Goal: Transaction & Acquisition: Purchase product/service

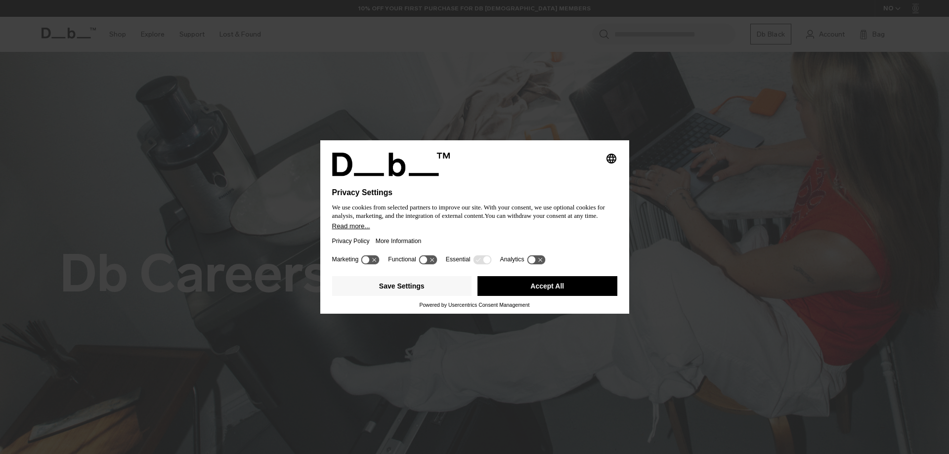
click at [563, 288] on button "Accept All" at bounding box center [548, 286] width 140 height 20
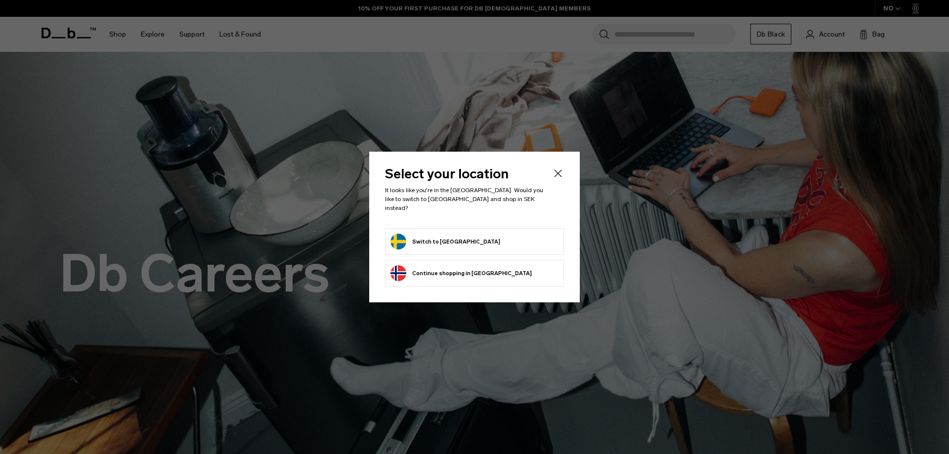
click at [434, 241] on button "Switch to Sweden" at bounding box center [446, 242] width 110 height 16
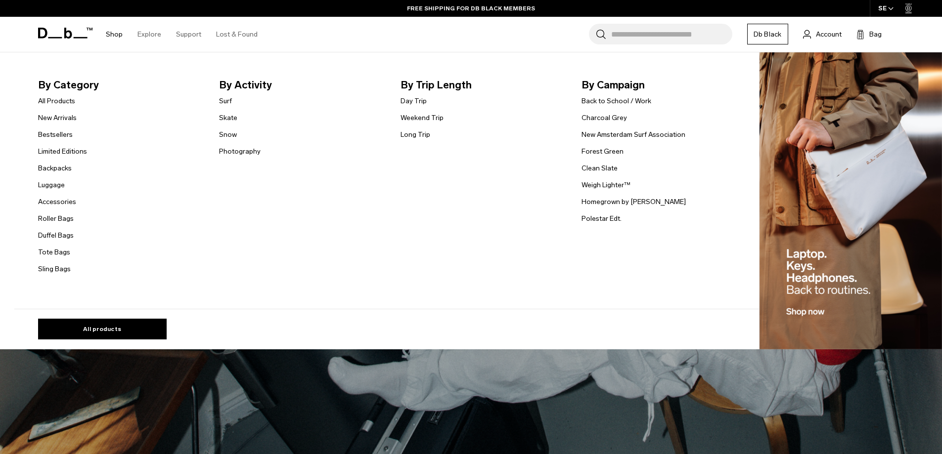
click at [78, 86] on span "By Category" at bounding box center [121, 85] width 166 height 16
click at [61, 102] on link "All Products" at bounding box center [56, 101] width 37 height 10
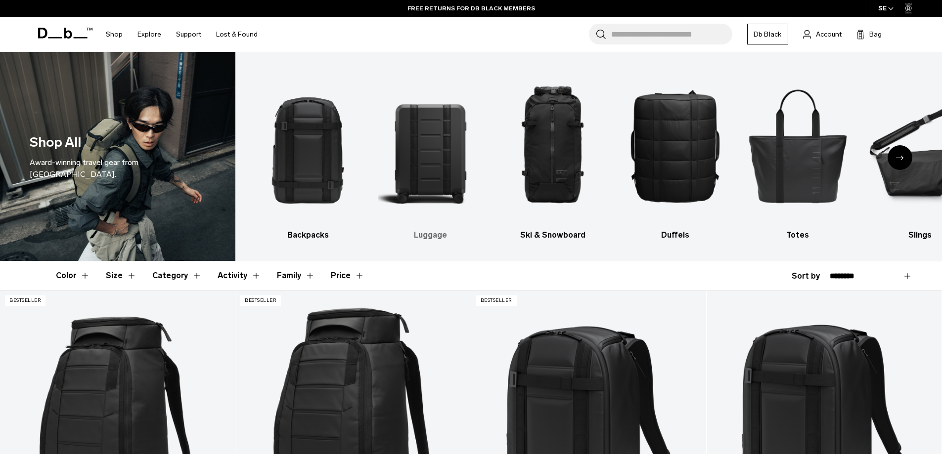
click at [455, 184] on img "2 / 10" at bounding box center [430, 146] width 105 height 158
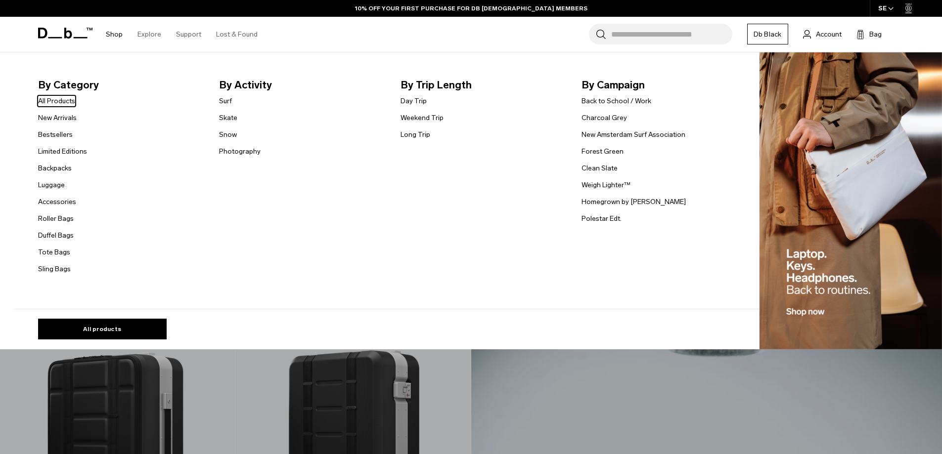
click at [72, 81] on span "By Category" at bounding box center [121, 85] width 166 height 16
click at [66, 93] on li "By Category All Products New Arrivals Bestsellers Limited Editions Backpacks Lu…" at bounding box center [121, 176] width 166 height 198
click at [65, 96] on link "All Products" at bounding box center [56, 101] width 37 height 10
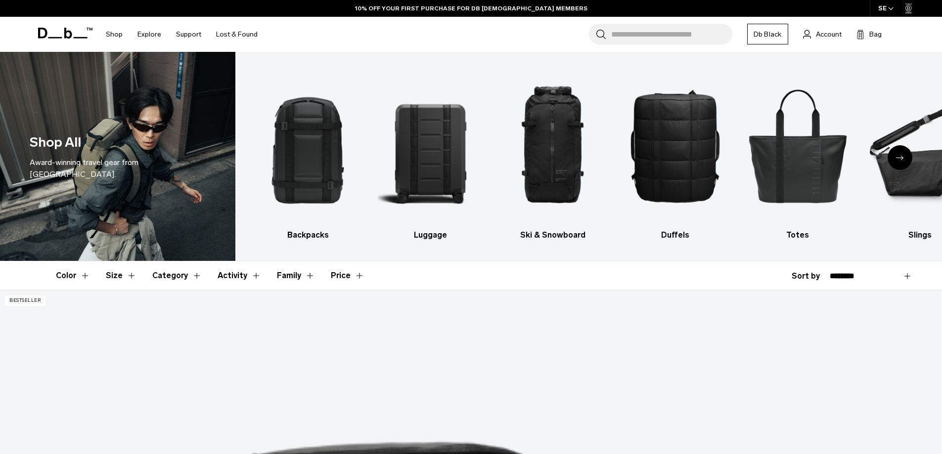
click at [303, 139] on img "1 / 10" at bounding box center [307, 146] width 105 height 158
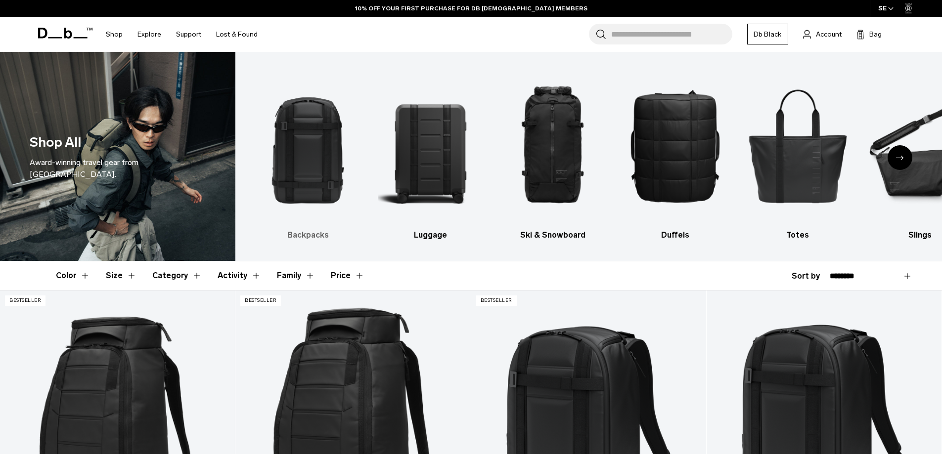
click at [303, 139] on img "1 / 10" at bounding box center [307, 146] width 105 height 158
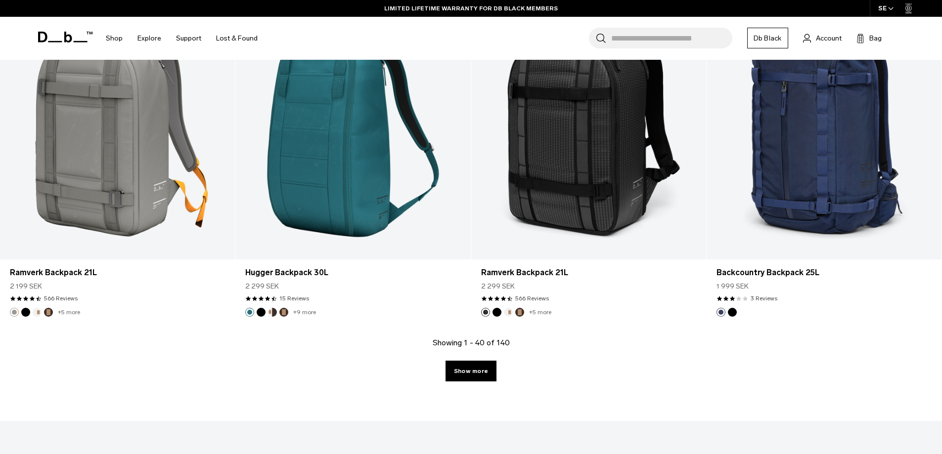
scroll to position [3411, 0]
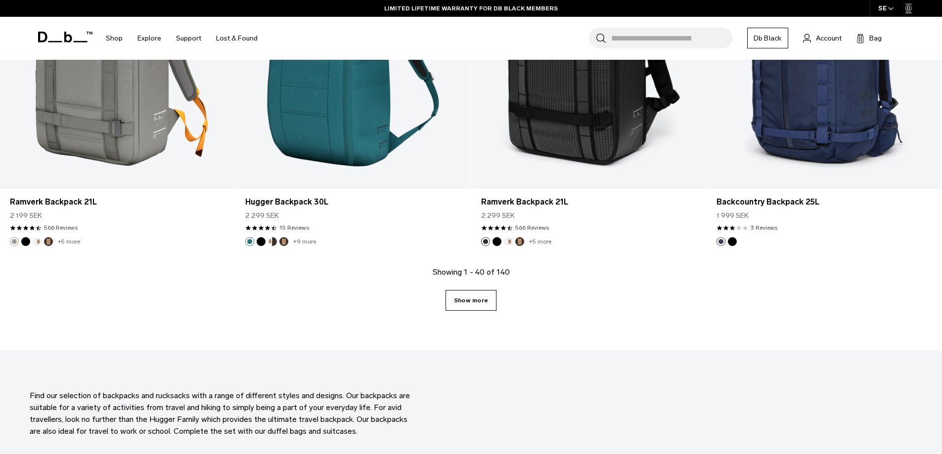
click at [493, 307] on link "Show more" at bounding box center [470, 300] width 51 height 21
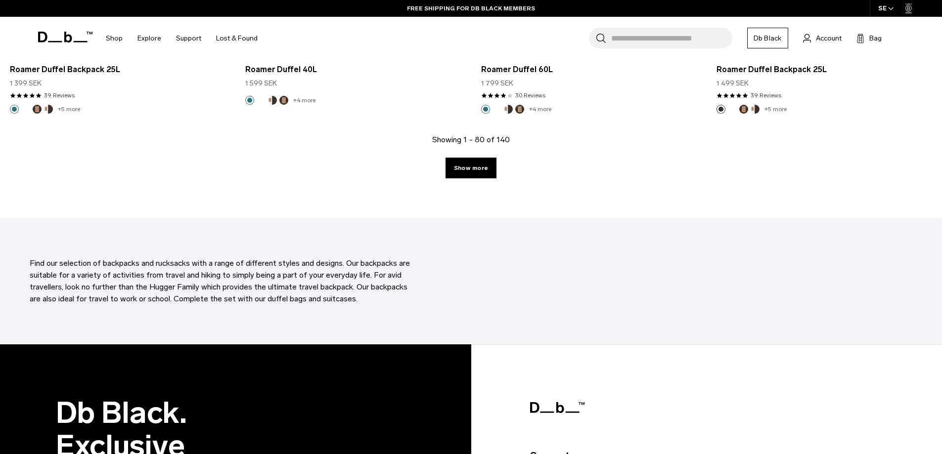
scroll to position [6944, 0]
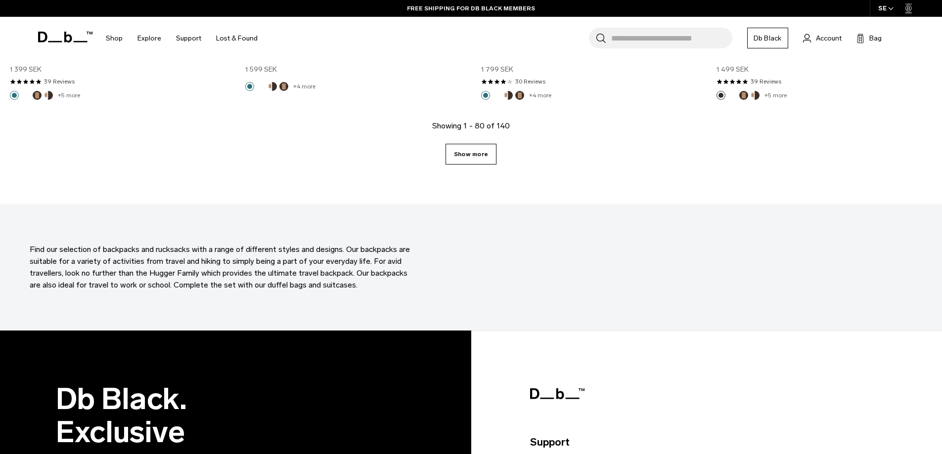
click at [488, 158] on link "Show more" at bounding box center [470, 154] width 51 height 21
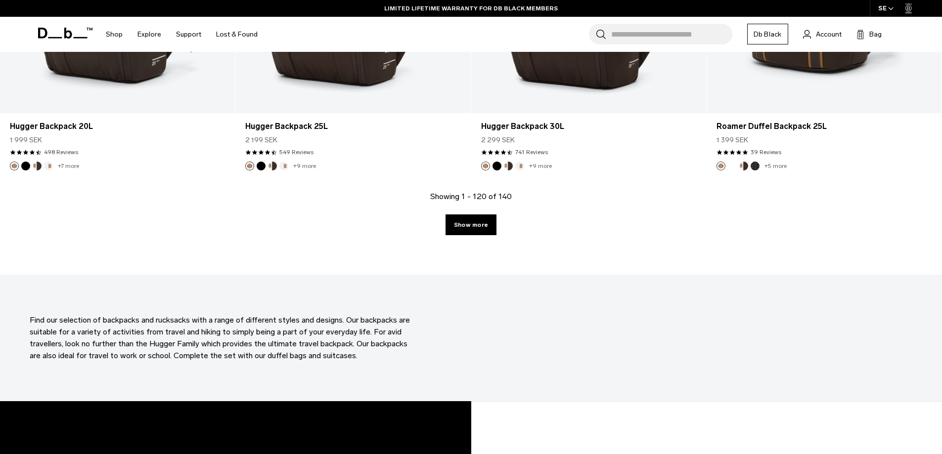
scroll to position [10256, 0]
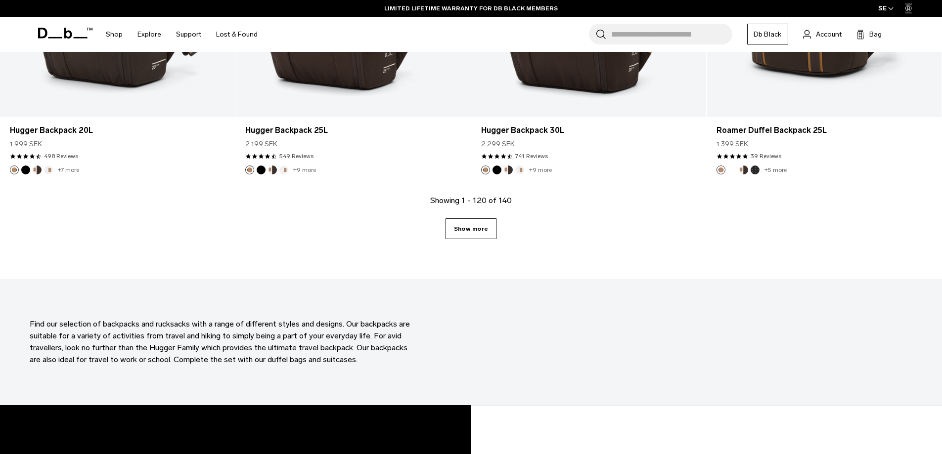
click at [476, 238] on link "Show more" at bounding box center [470, 229] width 51 height 21
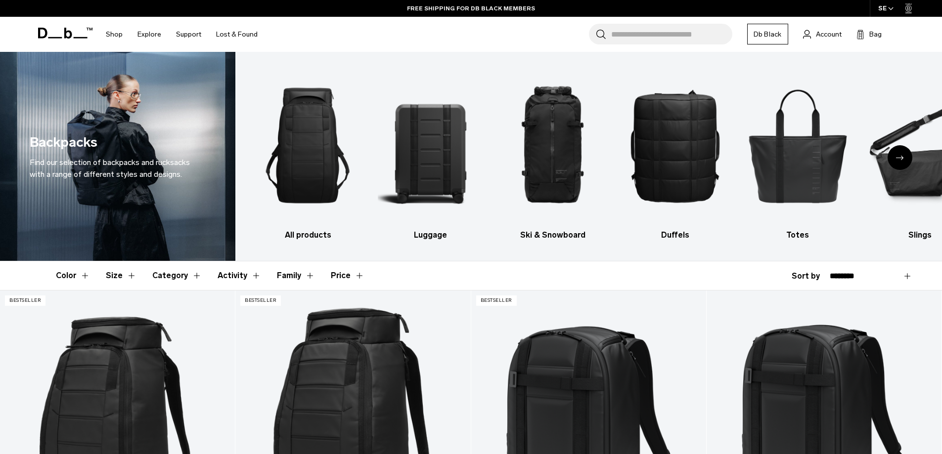
click at [906, 159] on div "Next slide" at bounding box center [899, 157] width 25 height 25
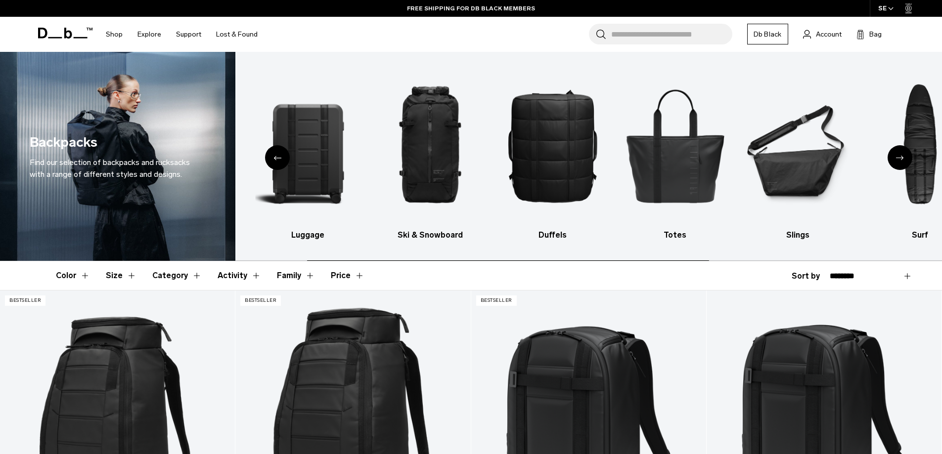
click at [906, 159] on div "Next slide" at bounding box center [899, 157] width 25 height 25
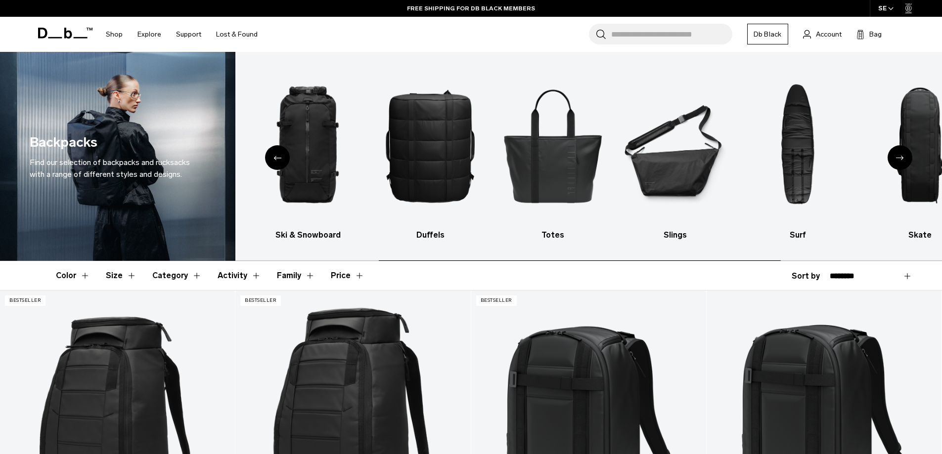
click at [906, 159] on div "Next slide" at bounding box center [899, 157] width 25 height 25
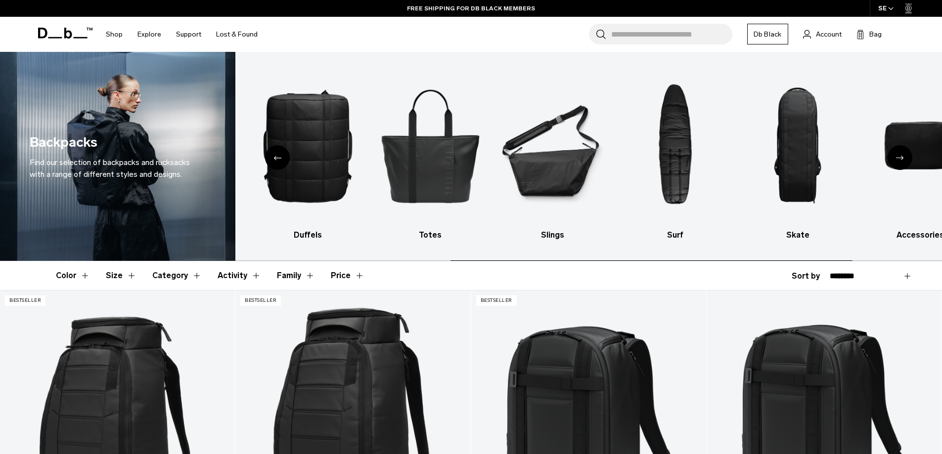
click at [906, 159] on div "Next slide" at bounding box center [899, 157] width 25 height 25
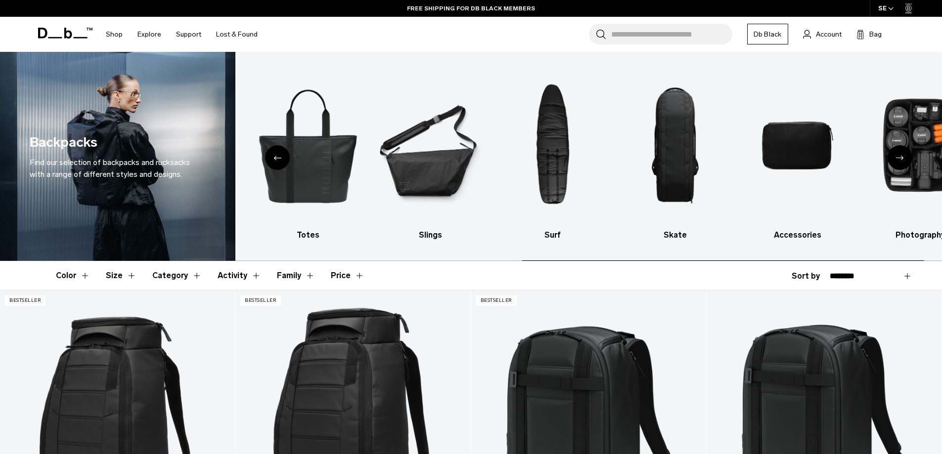
click at [906, 159] on div "Next slide" at bounding box center [899, 157] width 25 height 25
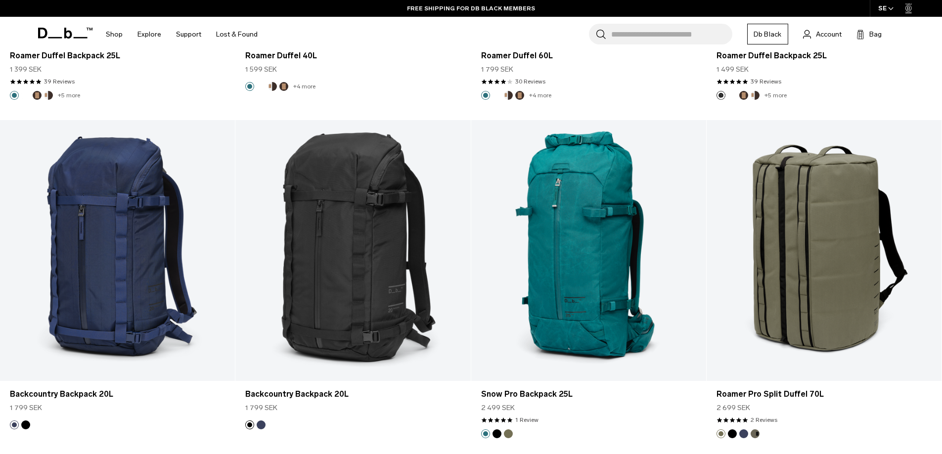
scroll to position [3411, 0]
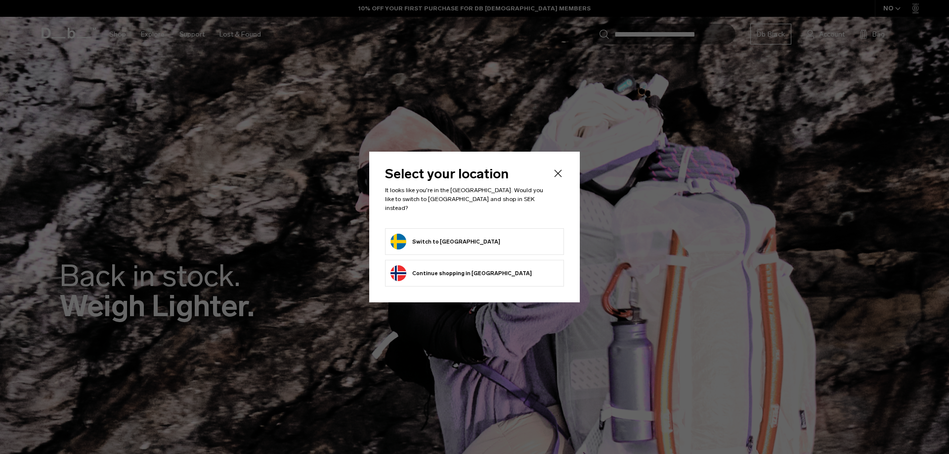
click at [479, 237] on form "Switch to Sweden" at bounding box center [475, 242] width 168 height 16
click at [439, 241] on button "Switch to Sweden" at bounding box center [446, 242] width 110 height 16
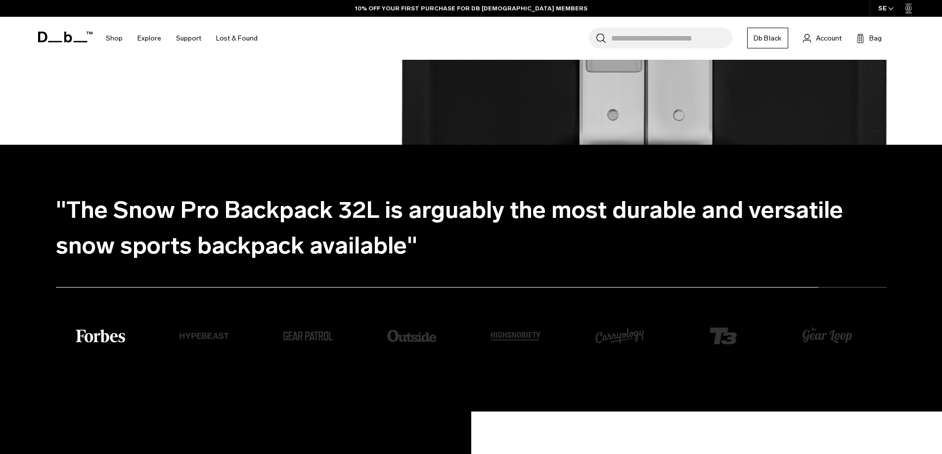
scroll to position [2818, 0]
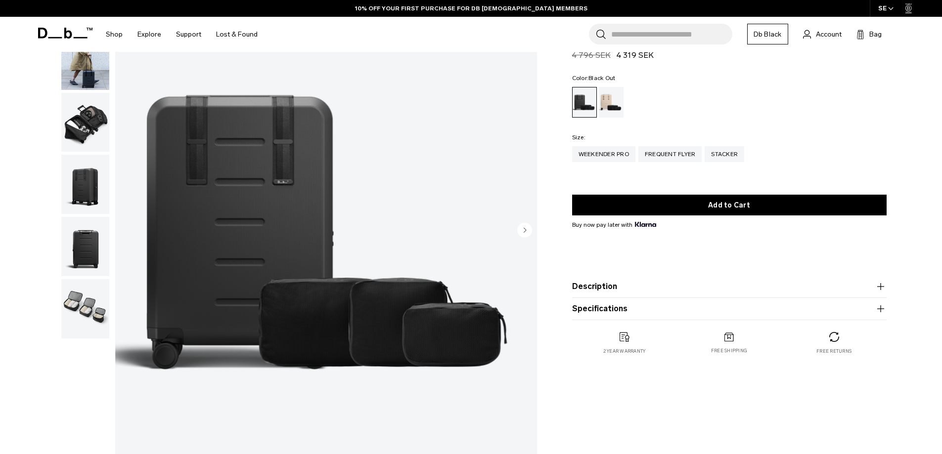
click at [90, 130] on img "button" at bounding box center [85, 122] width 48 height 59
